Goal: Transaction & Acquisition: Obtain resource

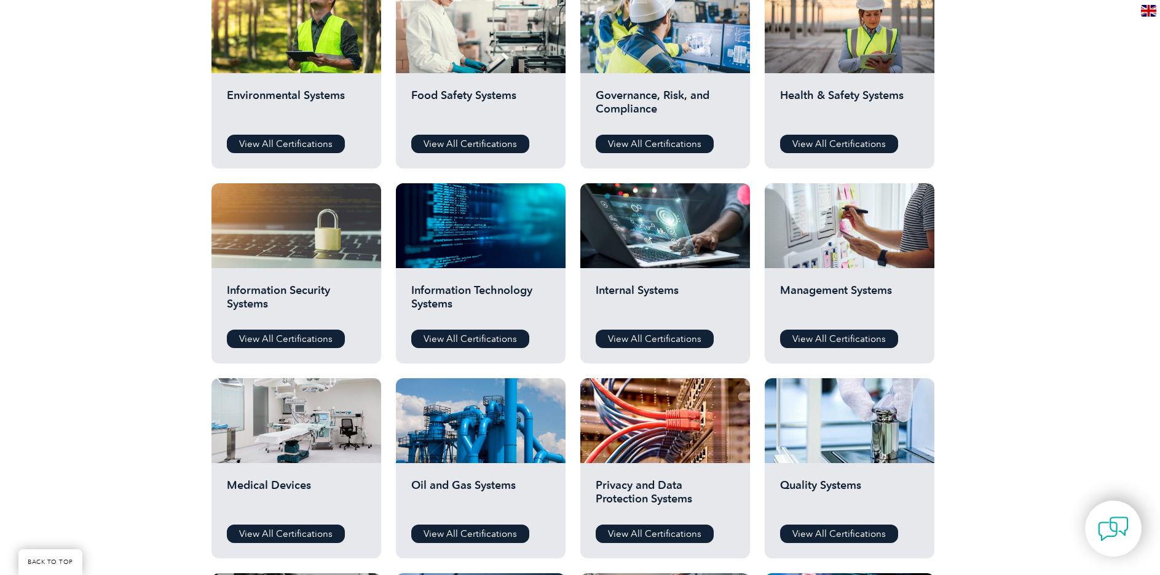
scroll to position [492, 0]
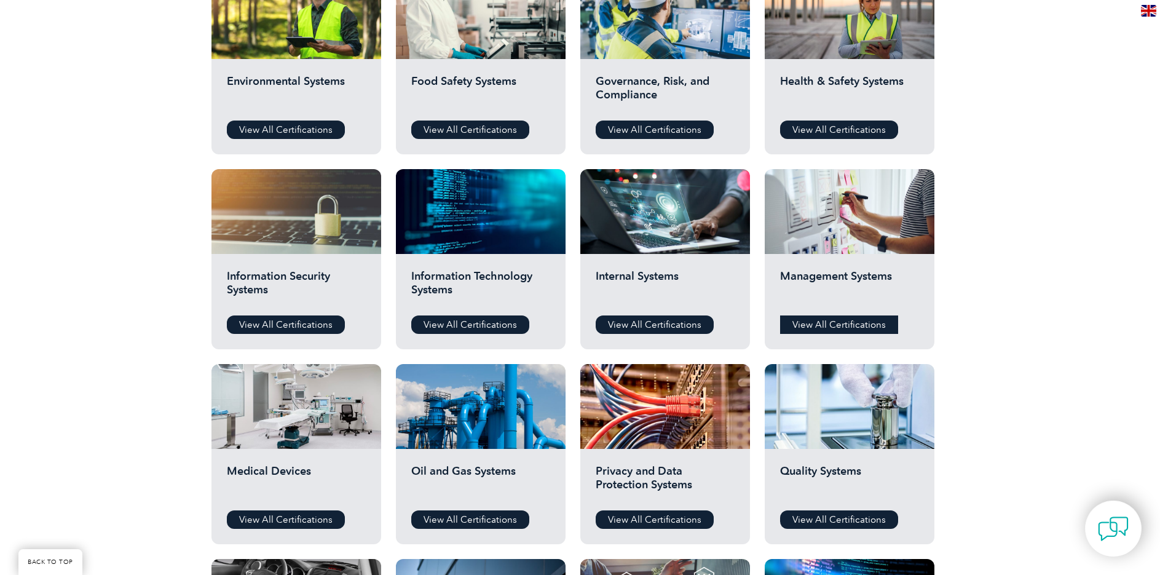
click at [791, 323] on link "View All Certifications" at bounding box center [839, 324] width 118 height 18
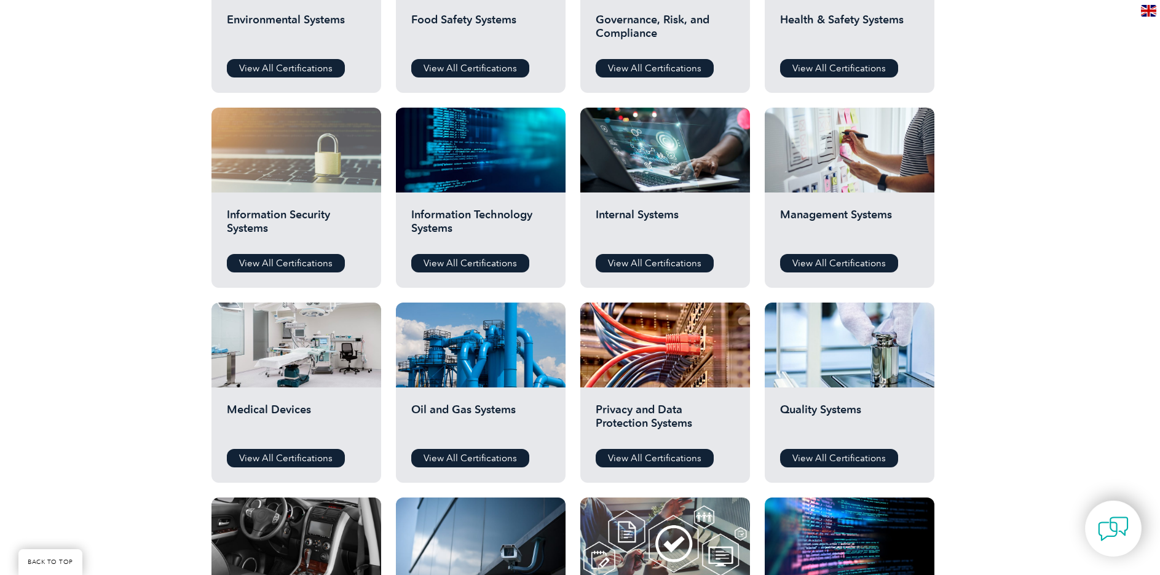
scroll to position [615, 0]
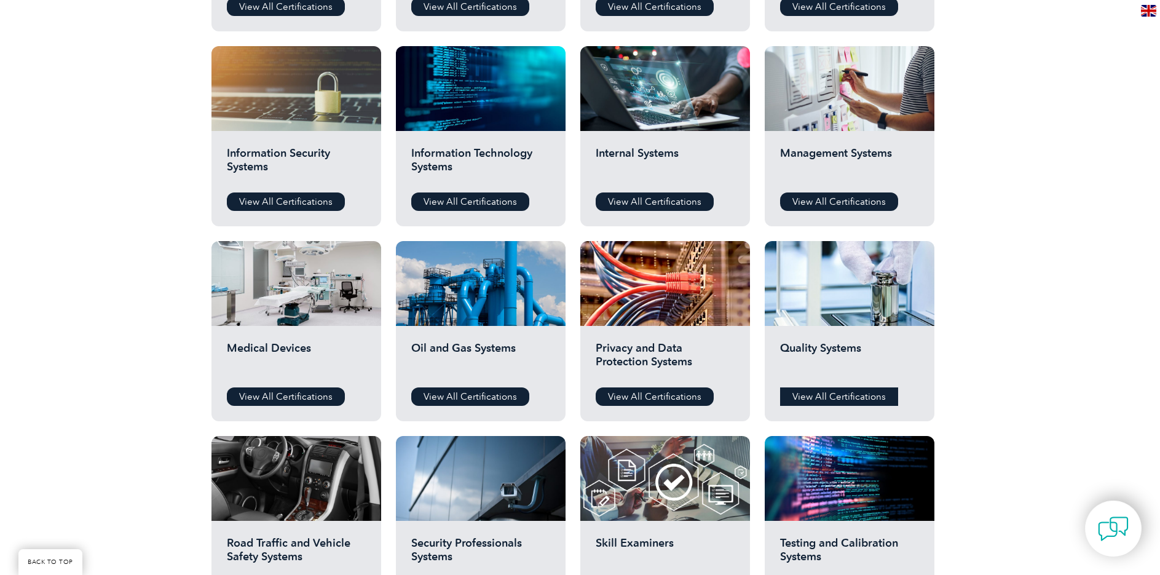
click at [810, 397] on link "View All Certifications" at bounding box center [839, 396] width 118 height 18
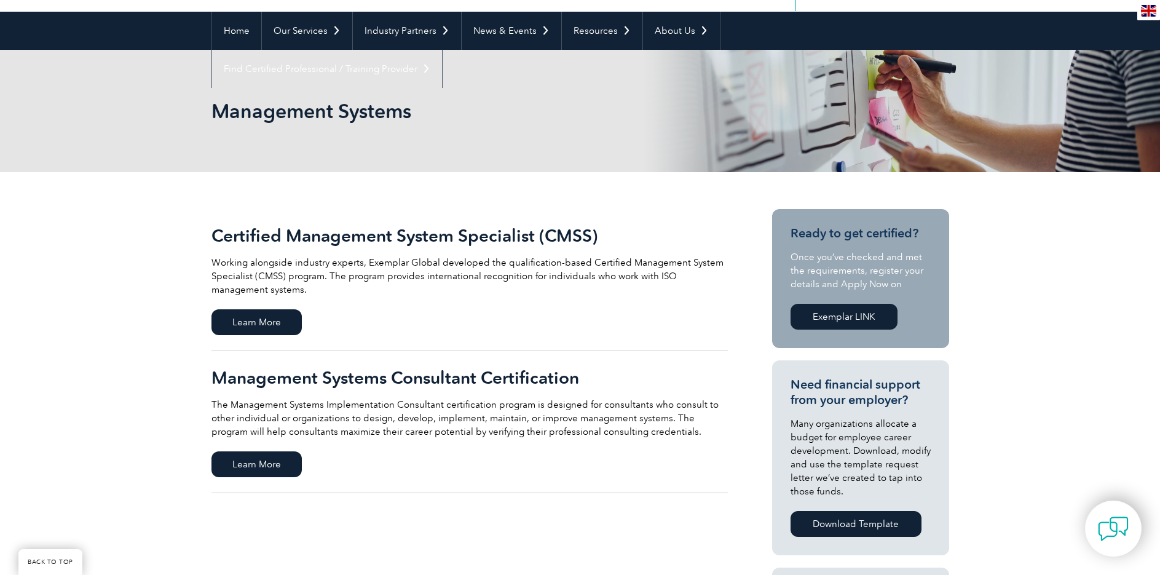
scroll to position [123, 0]
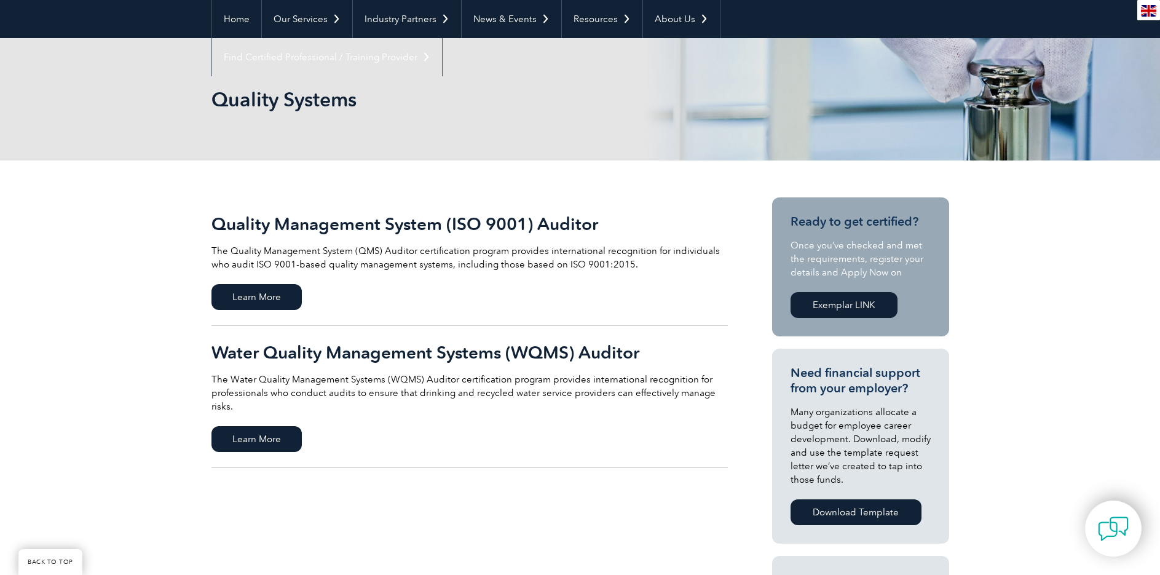
scroll to position [123, 0]
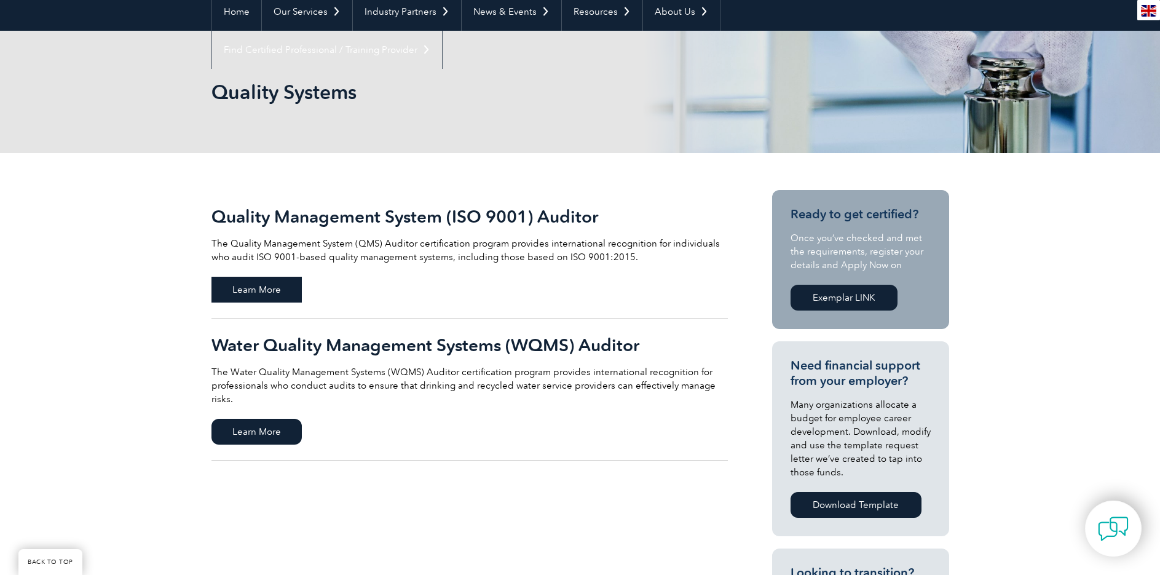
click at [275, 289] on span "Learn More" at bounding box center [257, 290] width 90 height 26
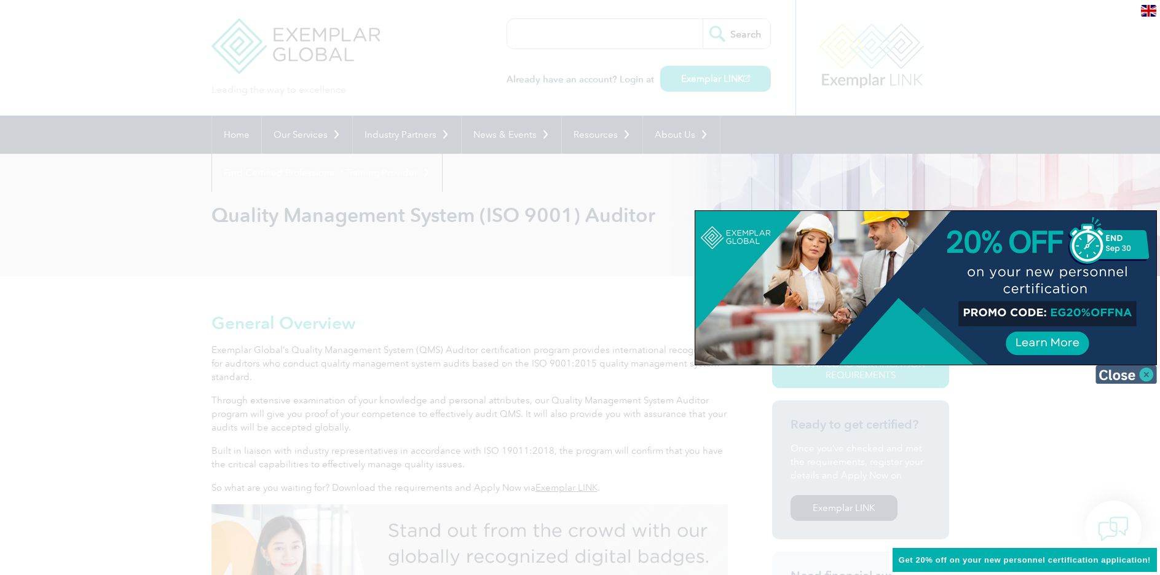
click at [1119, 371] on img at bounding box center [1126, 374] width 61 height 18
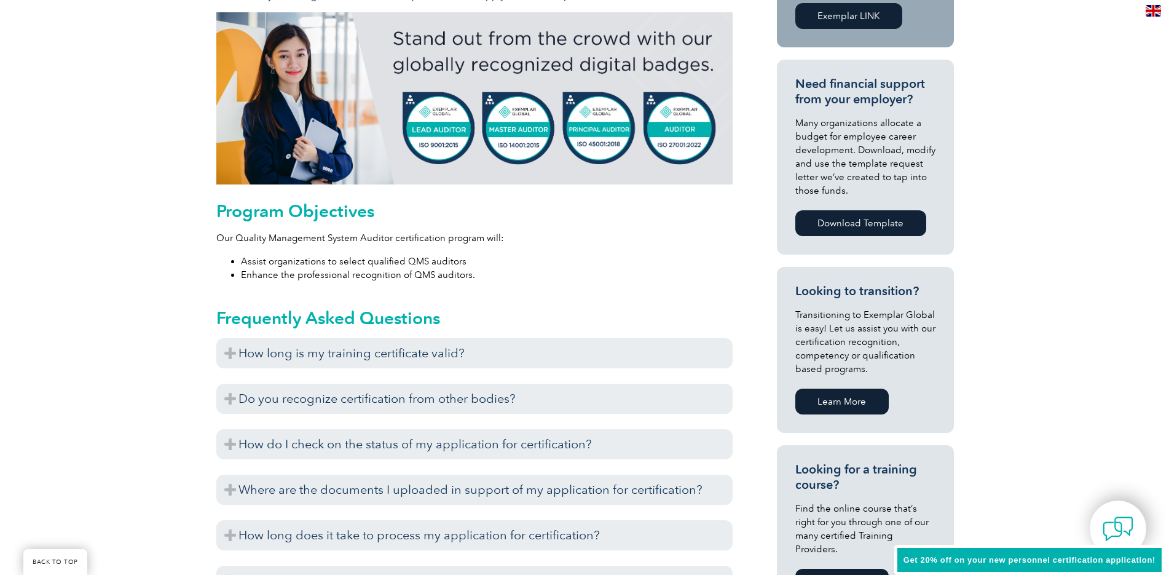
scroll to position [246, 0]
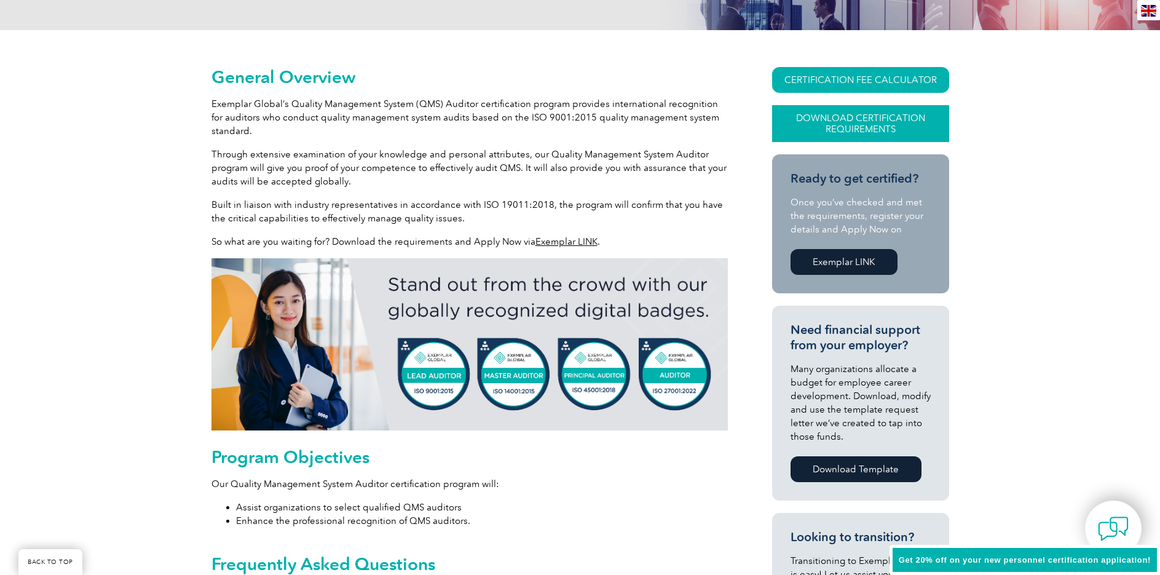
click at [856, 126] on link "Download Certification Requirements" at bounding box center [860, 123] width 177 height 37
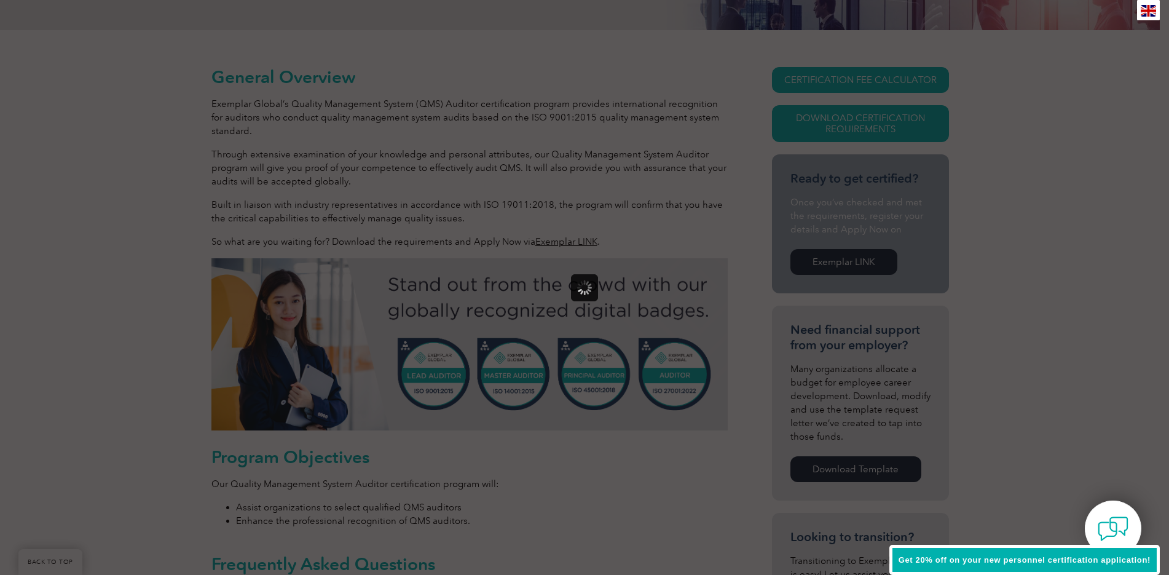
scroll to position [0, 0]
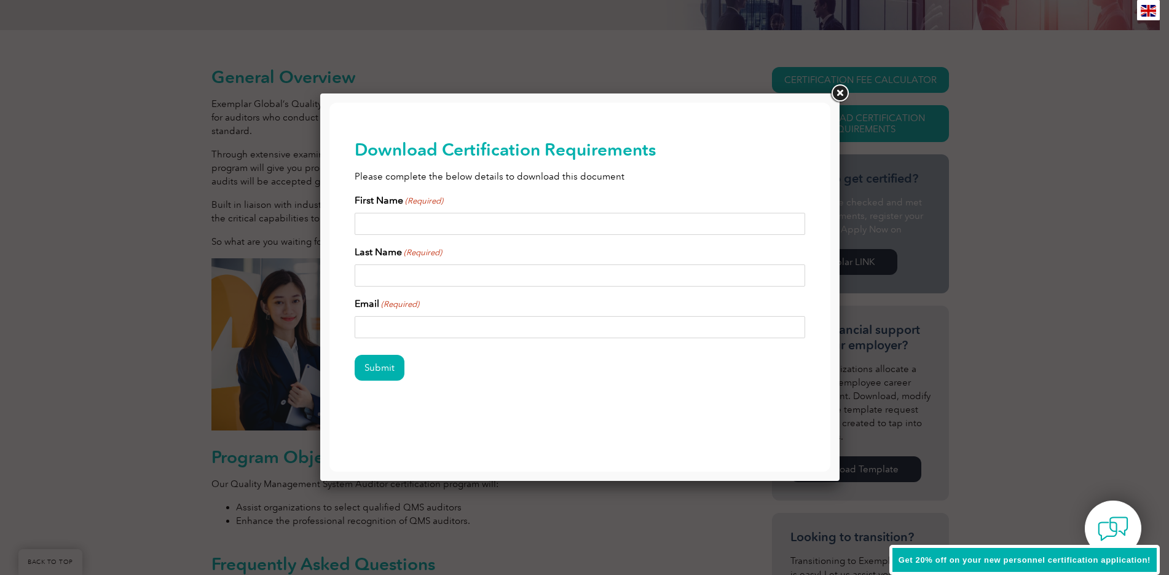
click at [529, 229] on input "First Name (Required)" at bounding box center [580, 224] width 451 height 22
type input "Jonathon"
type input "Mann"
click at [352, 326] on div "Download Certification Requirements Please complete the below details to downlo…" at bounding box center [580, 280] width 501 height 354
type input "jon@jonmann.com.au"
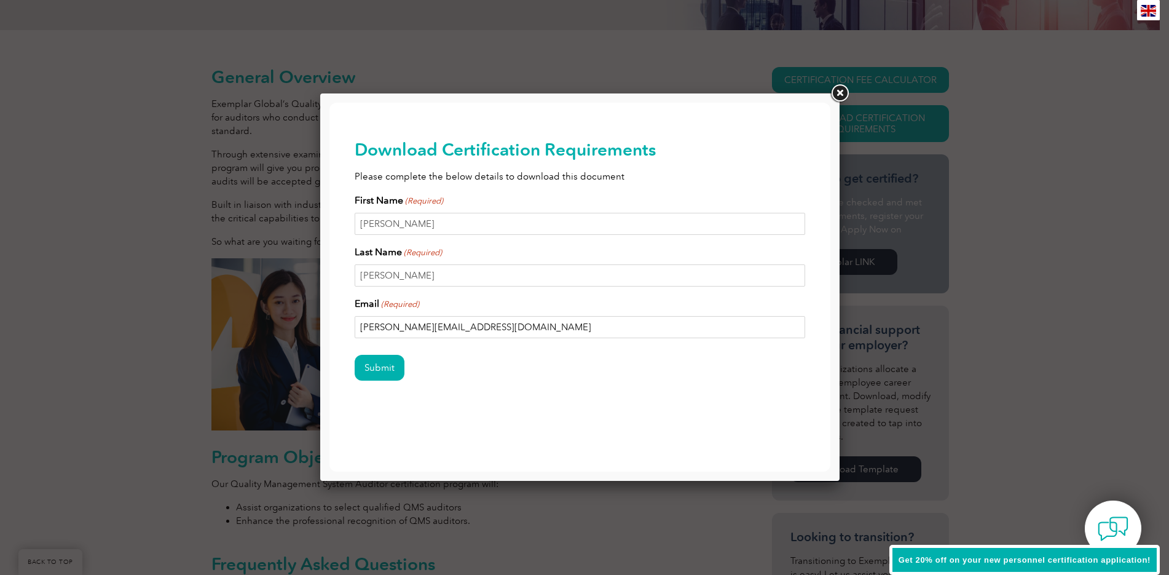
click at [355, 355] on input "Submit" at bounding box center [380, 368] width 50 height 26
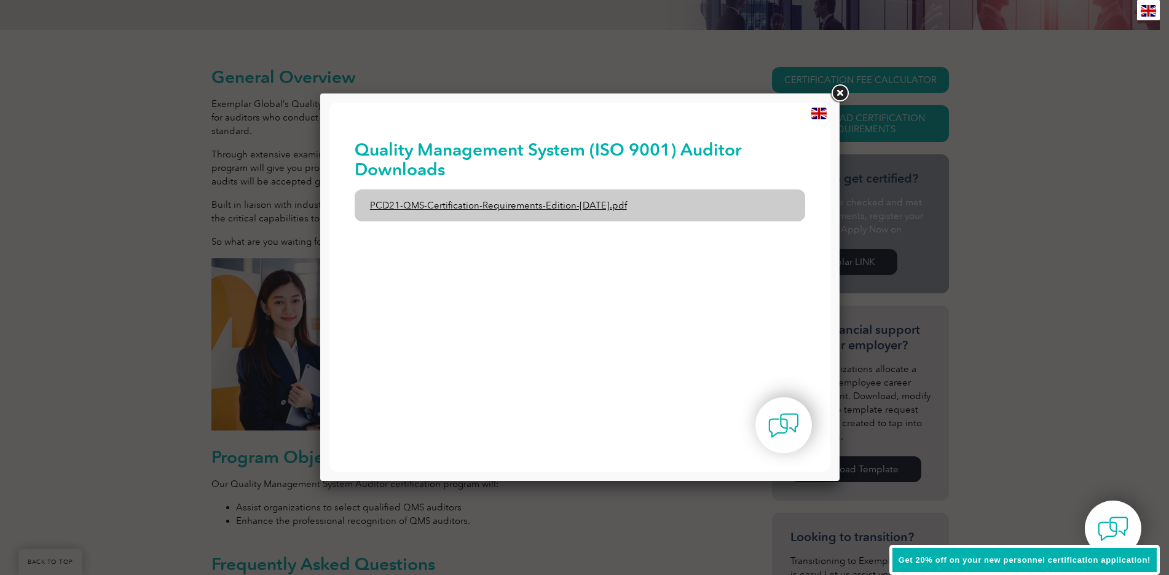
click at [582, 207] on link "PCD21-QMS-Certification-Requirements-Edition-2-April-2022.pdf" at bounding box center [580, 205] width 451 height 32
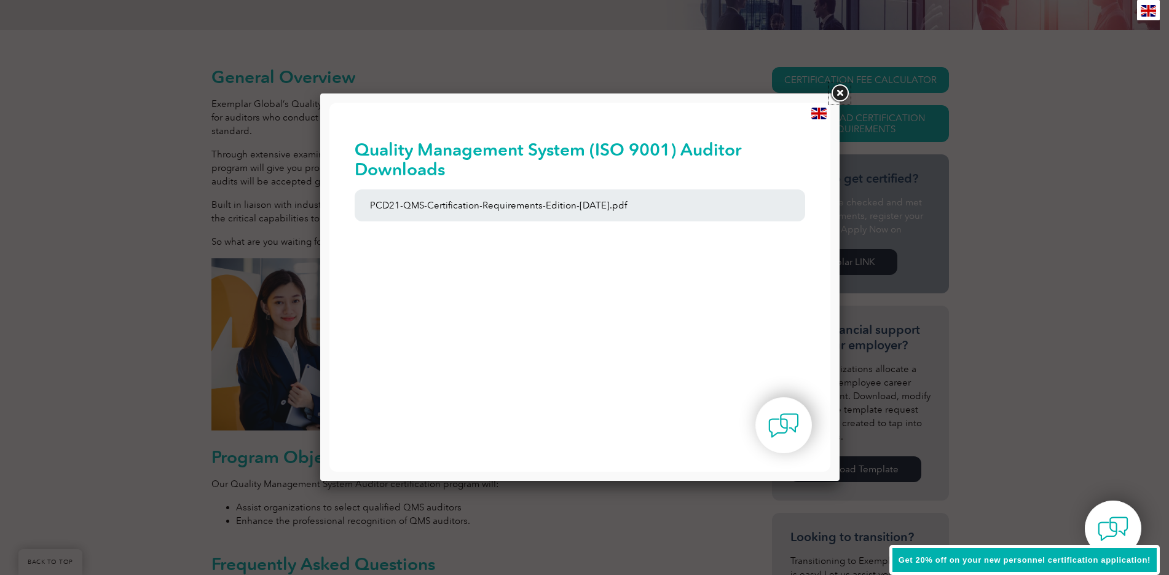
drag, startPoint x: 839, startPoint y: 96, endPoint x: 849, endPoint y: 82, distance: 16.4
click at [839, 96] on link at bounding box center [840, 93] width 22 height 22
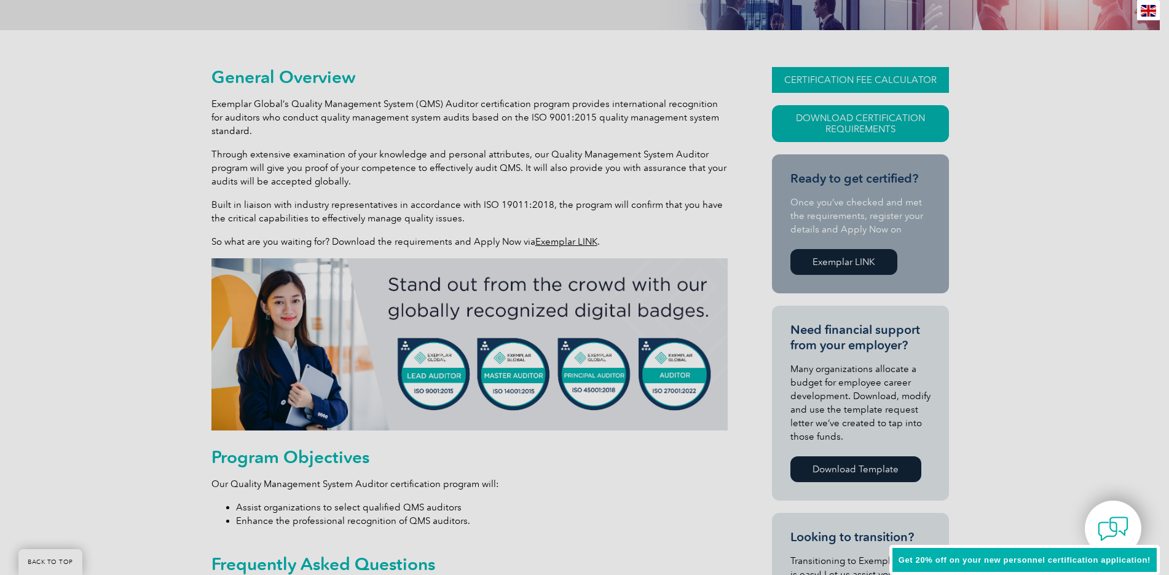
click at [849, 75] on link "CERTIFICATION FEE CALCULATOR" at bounding box center [860, 80] width 177 height 26
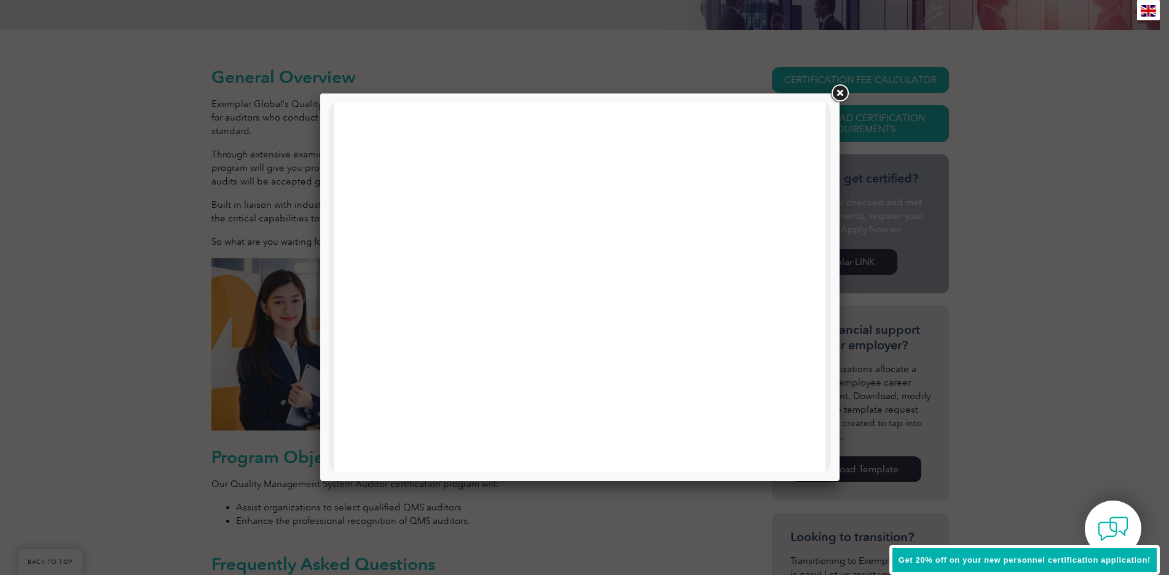
click at [837, 94] on link at bounding box center [840, 93] width 22 height 22
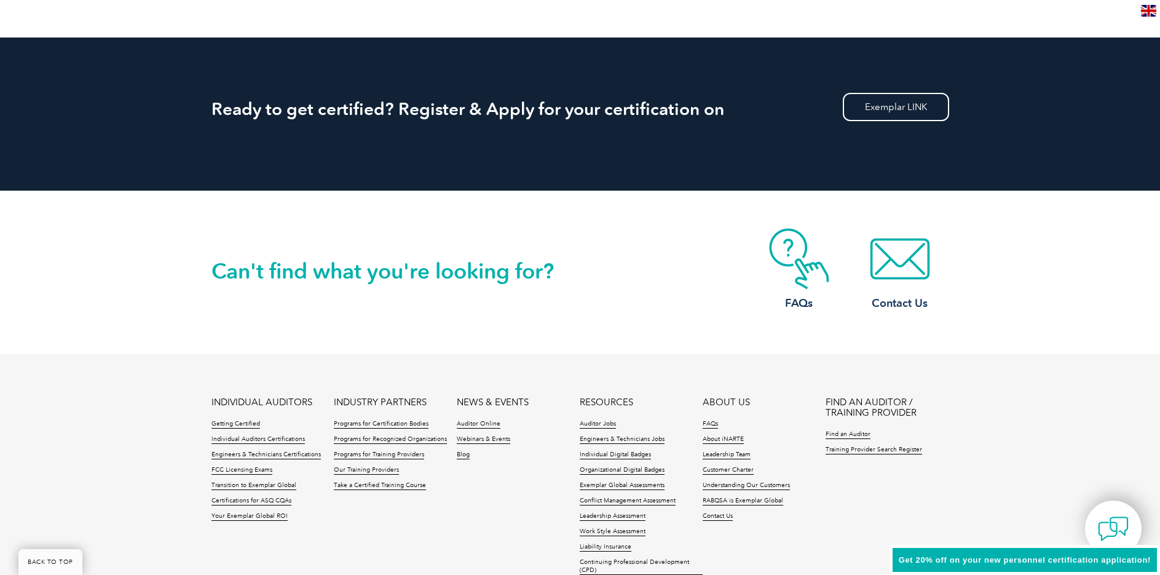
scroll to position [1662, 0]
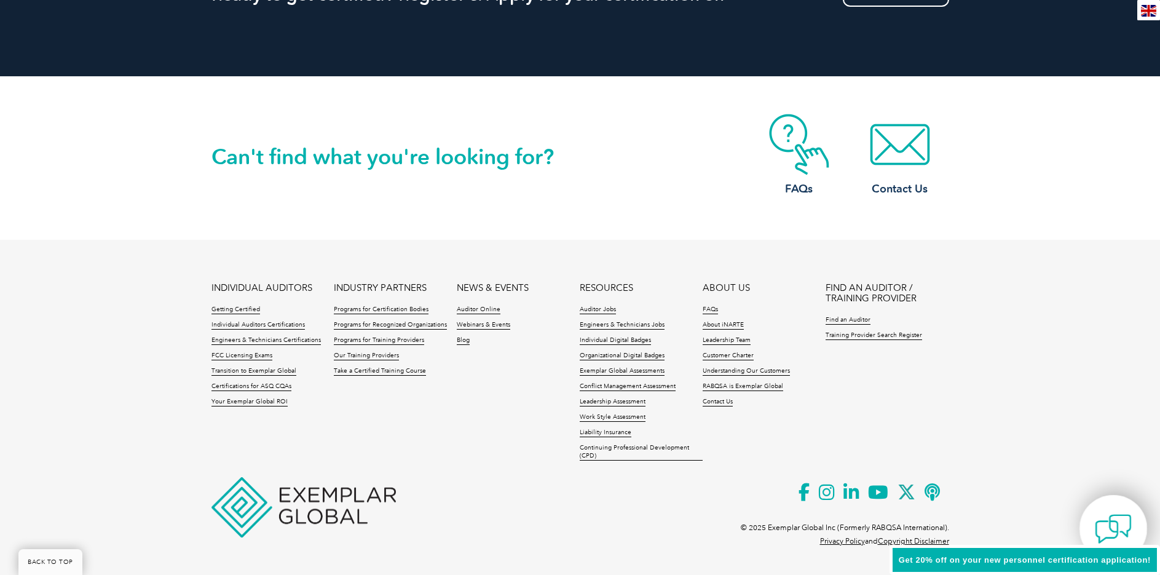
click at [1104, 524] on img at bounding box center [1113, 528] width 37 height 37
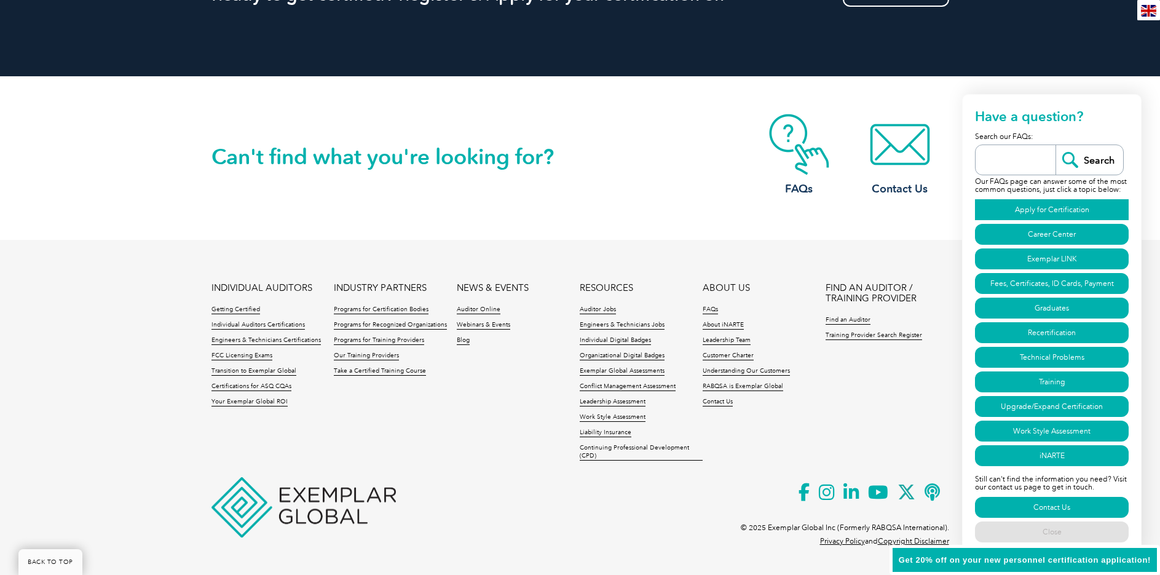
click at [1034, 201] on link "Apply for Certification" at bounding box center [1052, 209] width 154 height 21
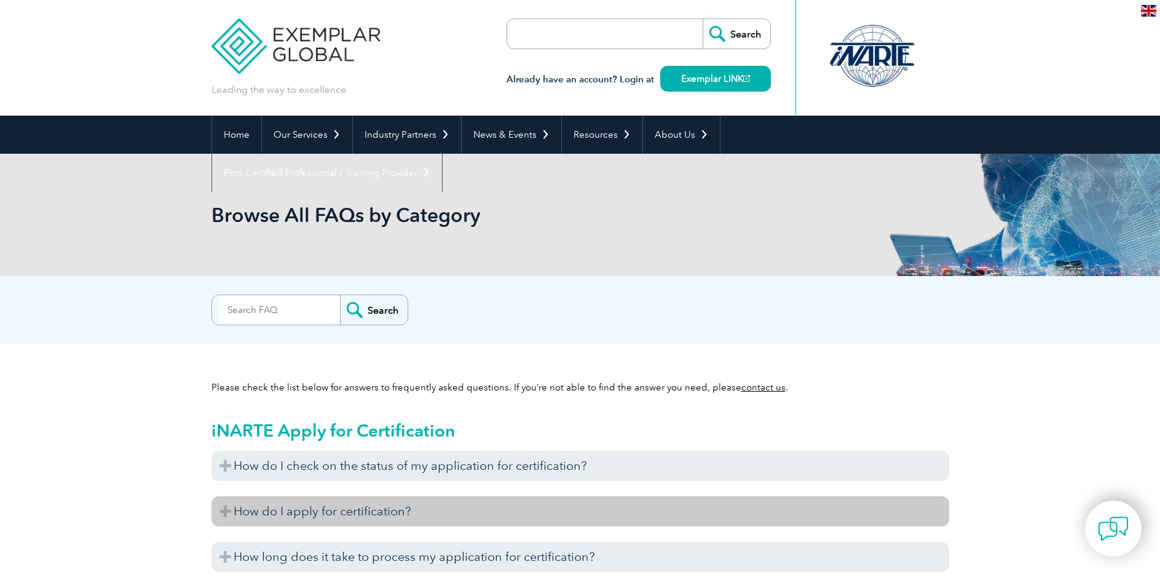
click at [237, 512] on h3 "How do I apply for certification?" at bounding box center [581, 511] width 738 height 30
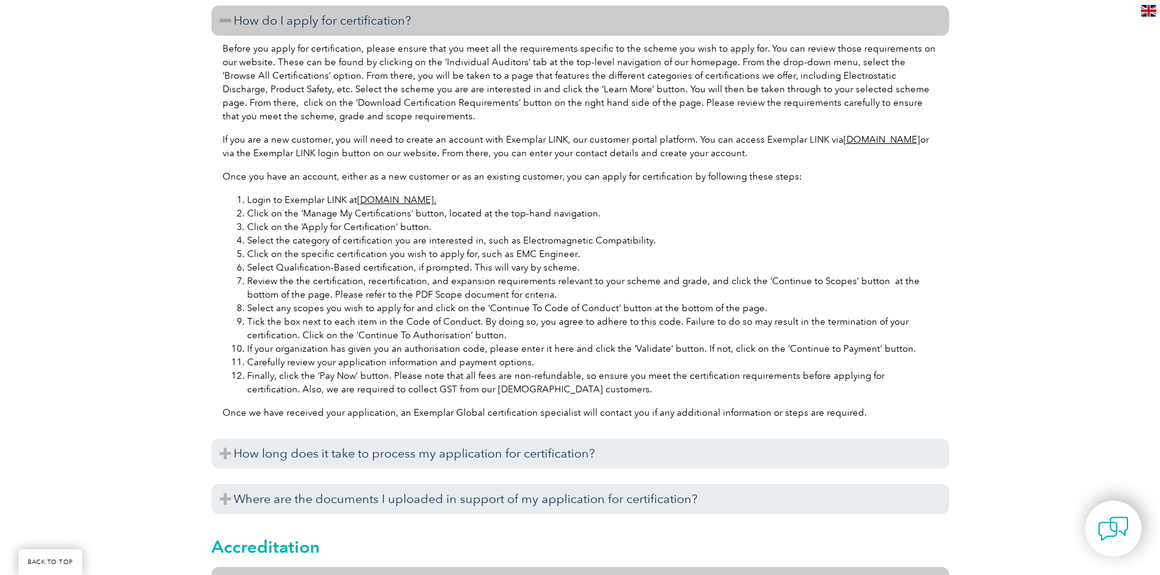
scroll to position [738, 0]
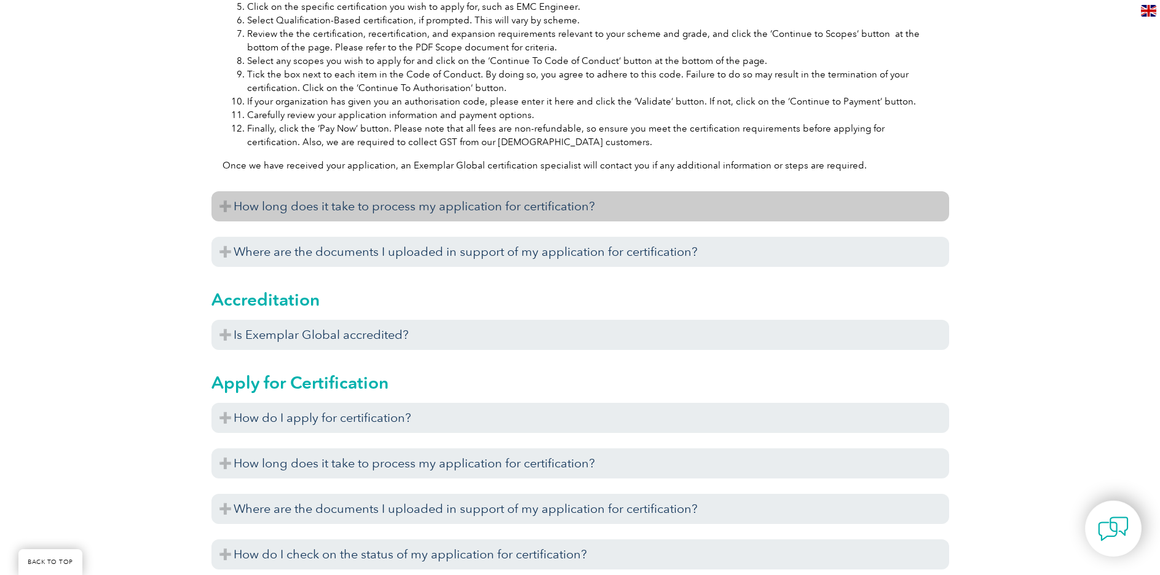
click at [322, 216] on h3 "How long does it take to process my application for certification?" at bounding box center [581, 206] width 738 height 30
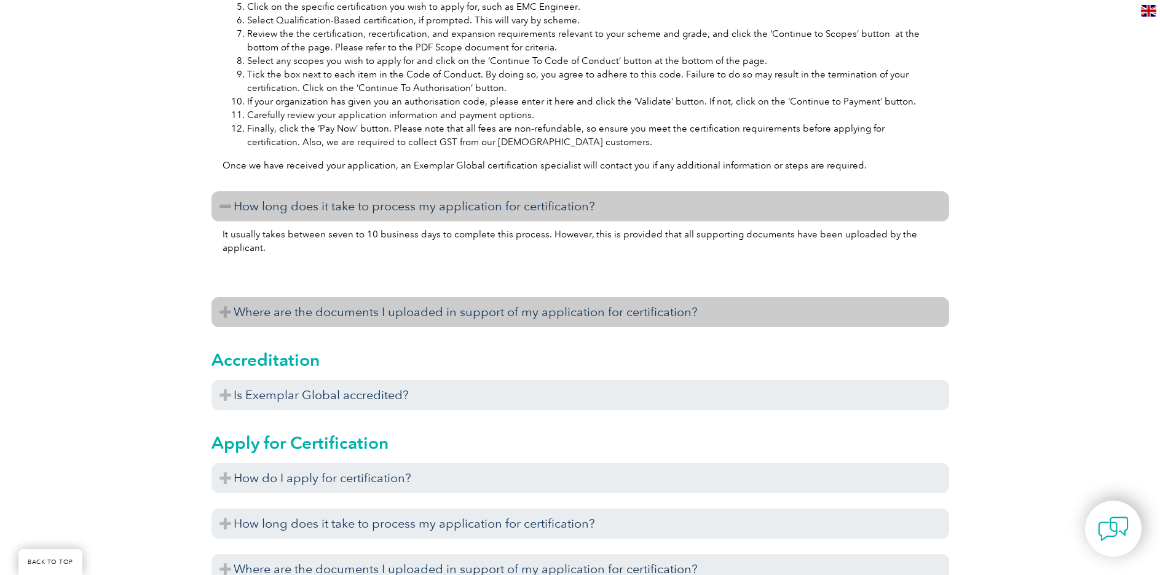
click at [235, 320] on h3 "Where are the documents I uploaded in support of my application for certificati…" at bounding box center [581, 312] width 738 height 30
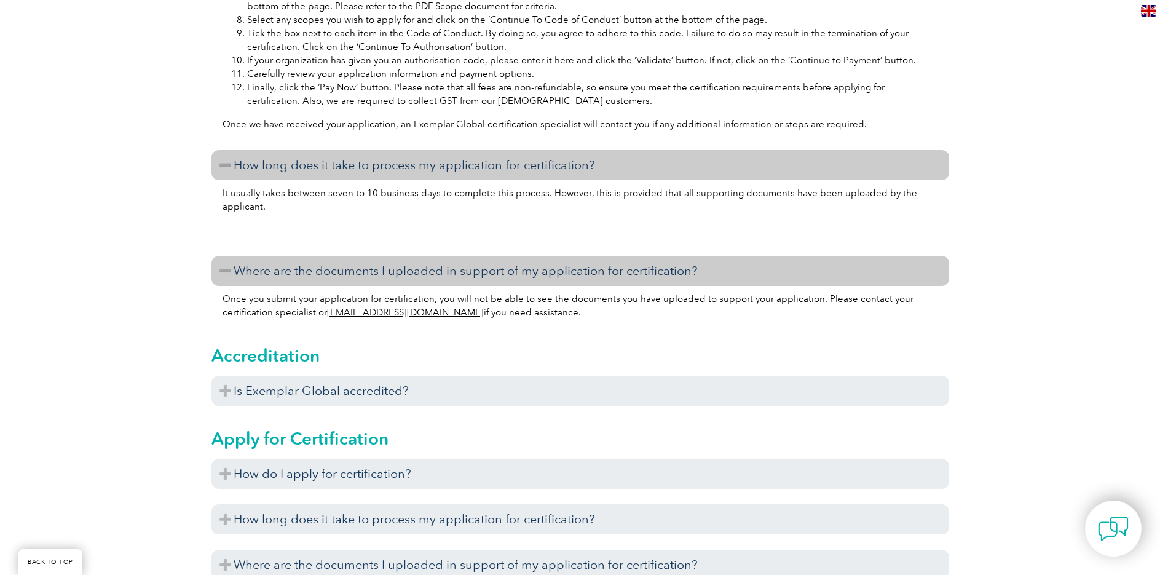
scroll to position [799, 0]
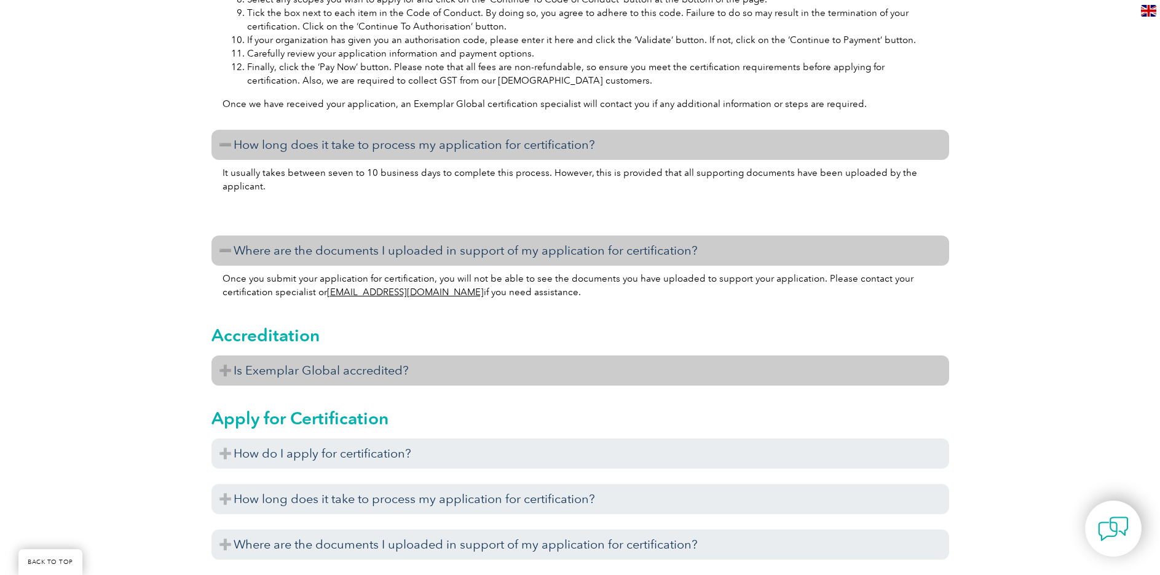
click at [239, 367] on h3 "Is Exemplar Global accredited?" at bounding box center [581, 370] width 738 height 30
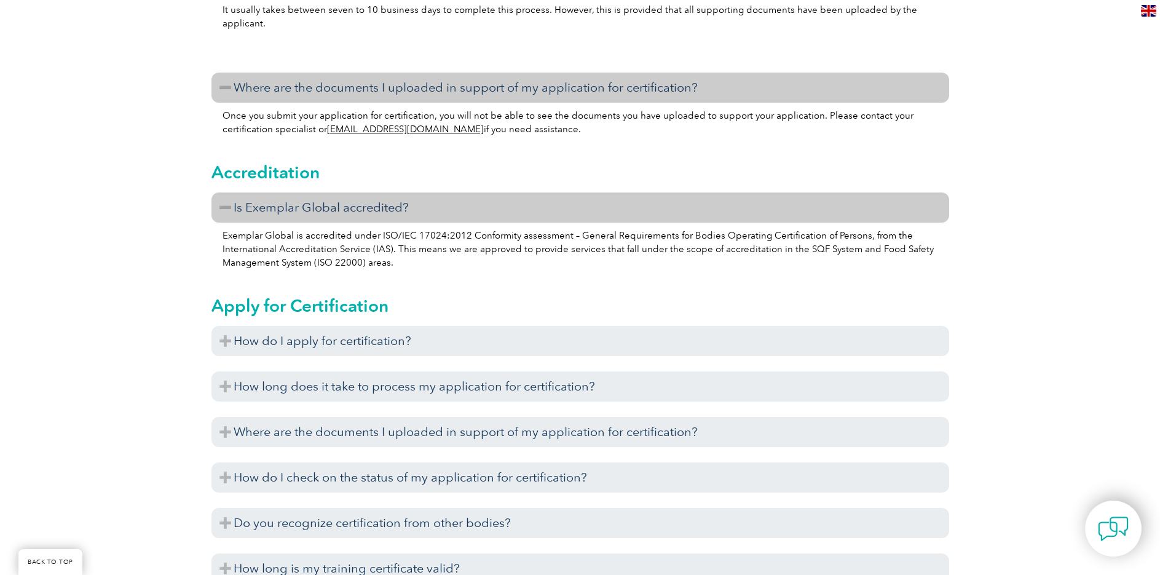
scroll to position [984, 0]
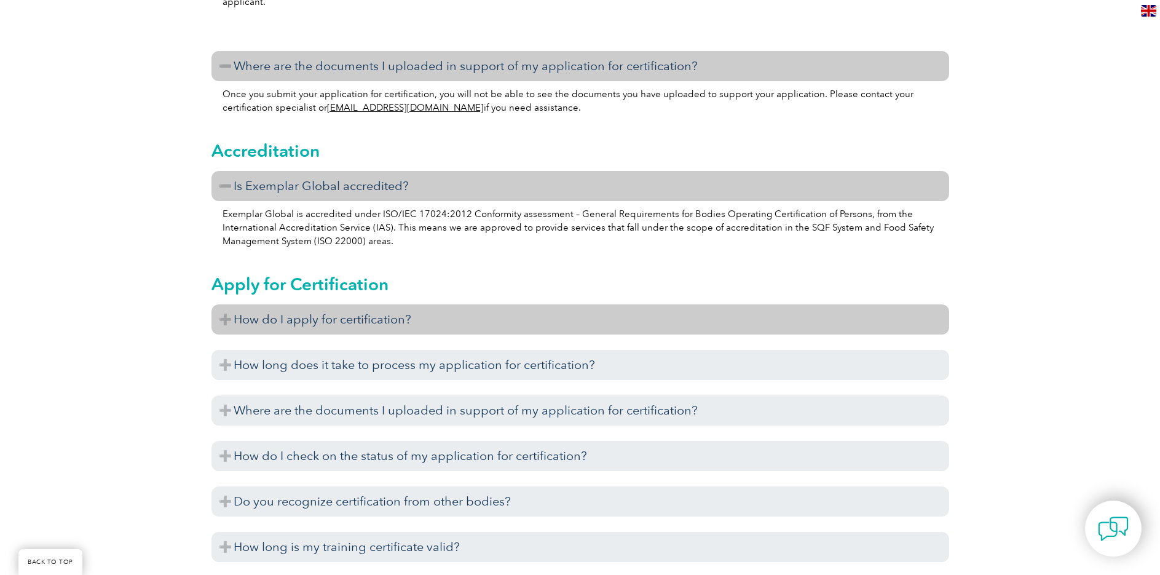
click at [240, 315] on h3 "How do I apply for certification?" at bounding box center [581, 319] width 738 height 30
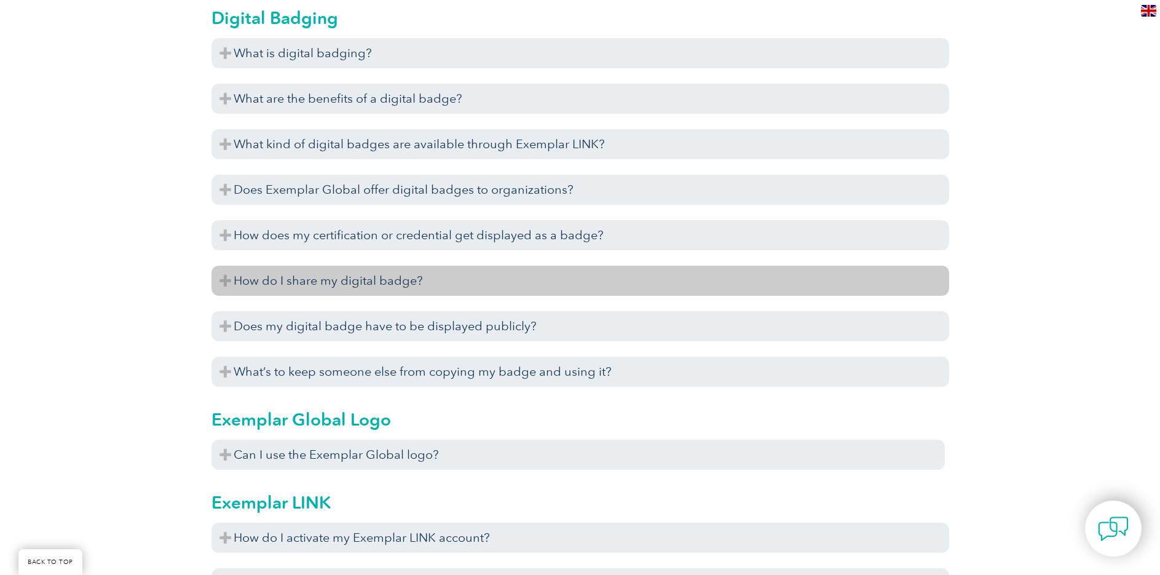
scroll to position [2214, 0]
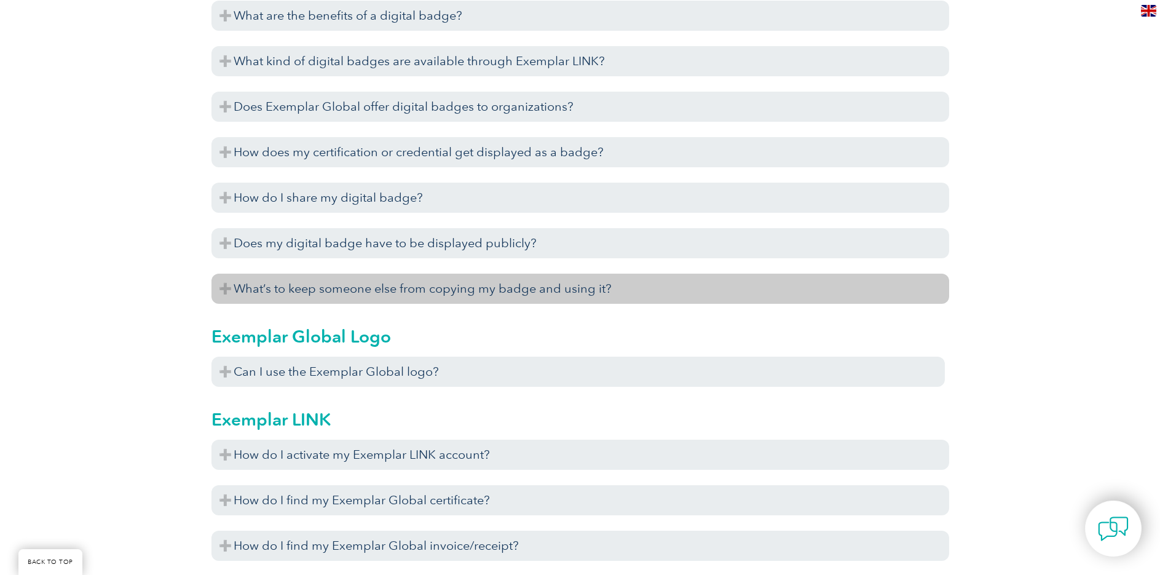
click at [230, 298] on h3 "What’s to keep someone else from copying my badge and using it?" at bounding box center [581, 289] width 738 height 30
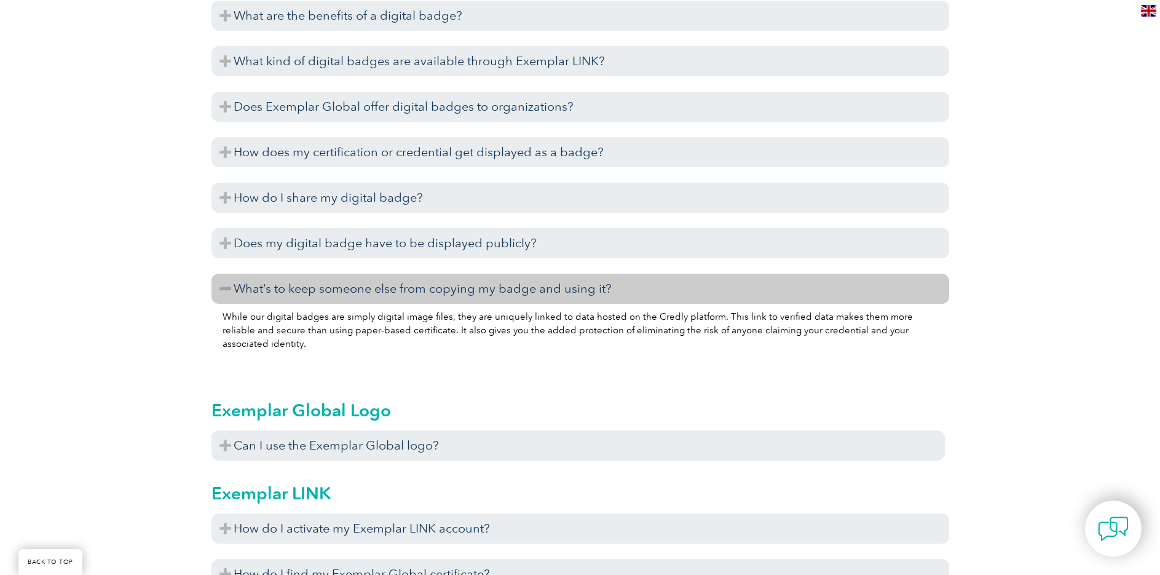
click at [230, 298] on h3 "What’s to keep someone else from copying my badge and using it?" at bounding box center [581, 289] width 738 height 30
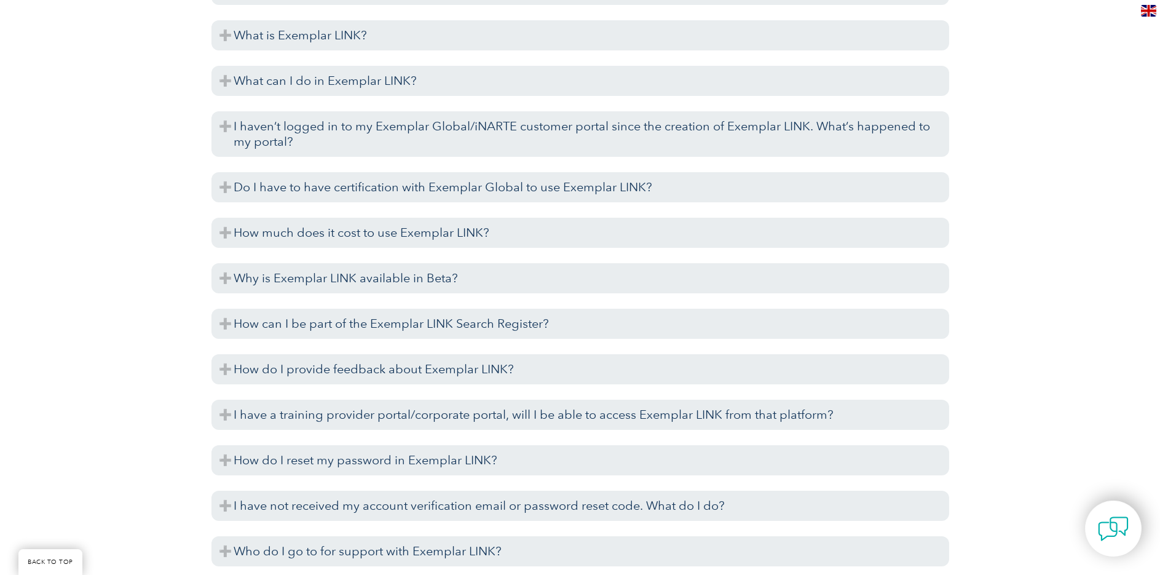
scroll to position [3259, 0]
